Goal: Task Accomplishment & Management: Complete application form

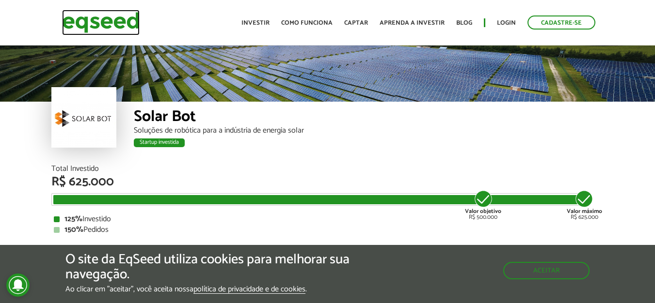
click at [114, 22] on img at bounding box center [101, 23] width 78 height 26
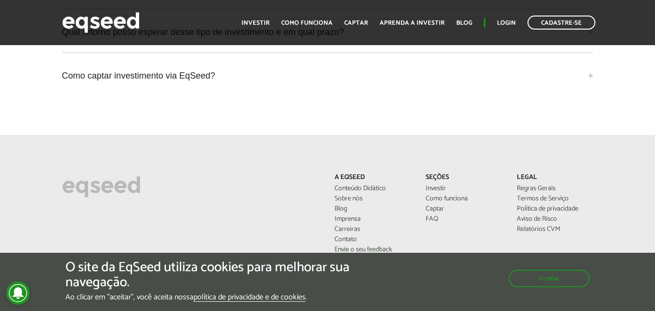
scroll to position [2714, 0]
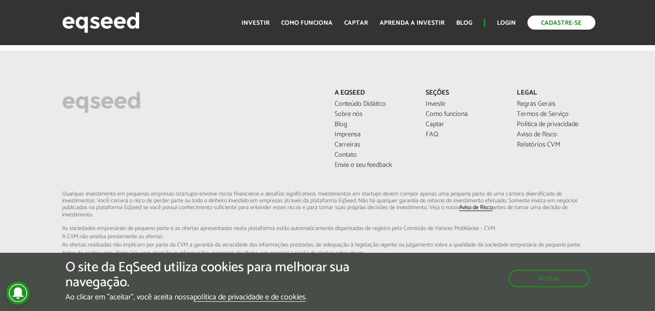
click at [553, 19] on link "Cadastre-se" at bounding box center [561, 23] width 68 height 14
click at [542, 24] on link "Cadastre-se" at bounding box center [561, 23] width 68 height 14
